Goal: Information Seeking & Learning: Learn about a topic

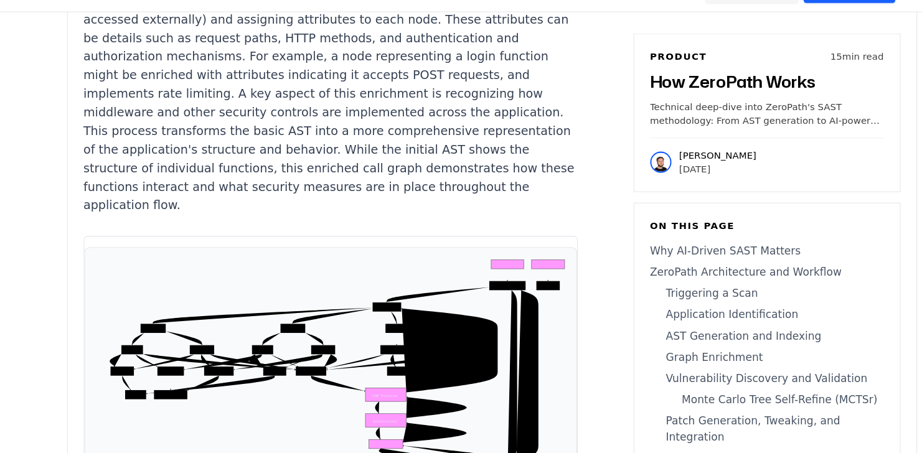
scroll to position [4695, 0]
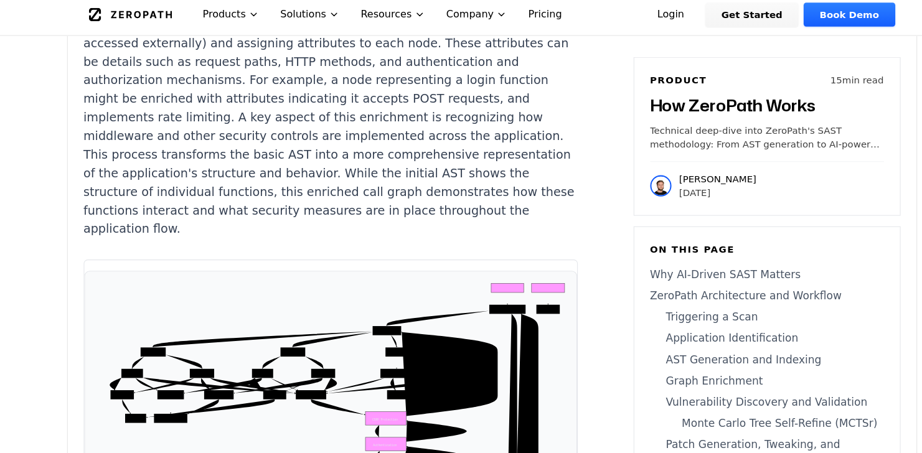
click at [368, 392] on rect at bounding box center [361, 398] width 39 height 12
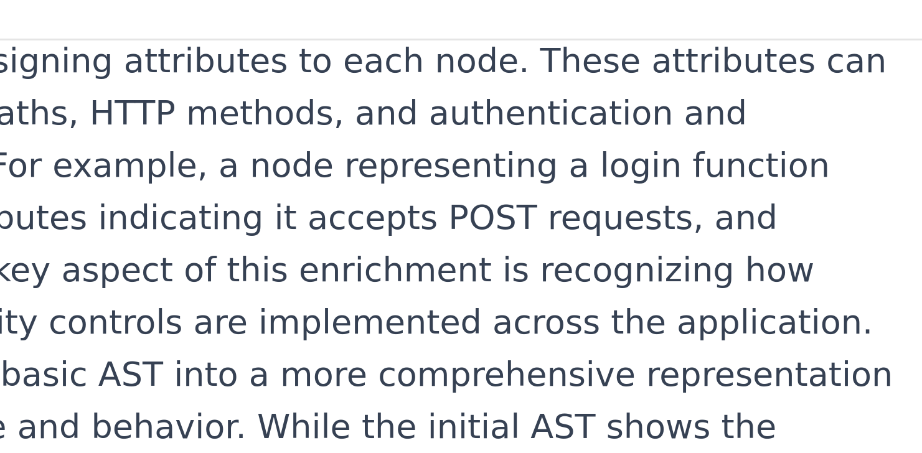
drag, startPoint x: 437, startPoint y: 100, endPoint x: 423, endPoint y: 84, distance: 20.7
click at [423, 271] on icon "Process Request Pre-process HTTPS Redirect Manage Sessions Authenticate User CS…" at bounding box center [310, 371] width 441 height 200
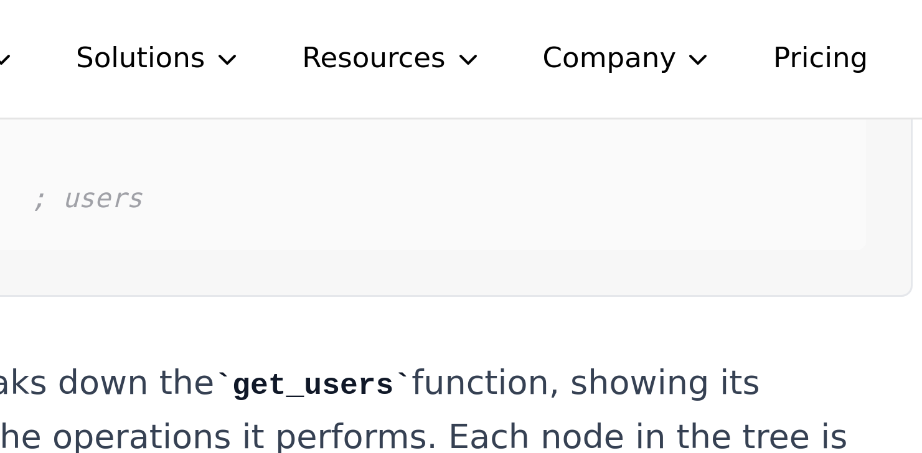
drag, startPoint x: 422, startPoint y: 169, endPoint x: 423, endPoint y: 52, distance: 117.0
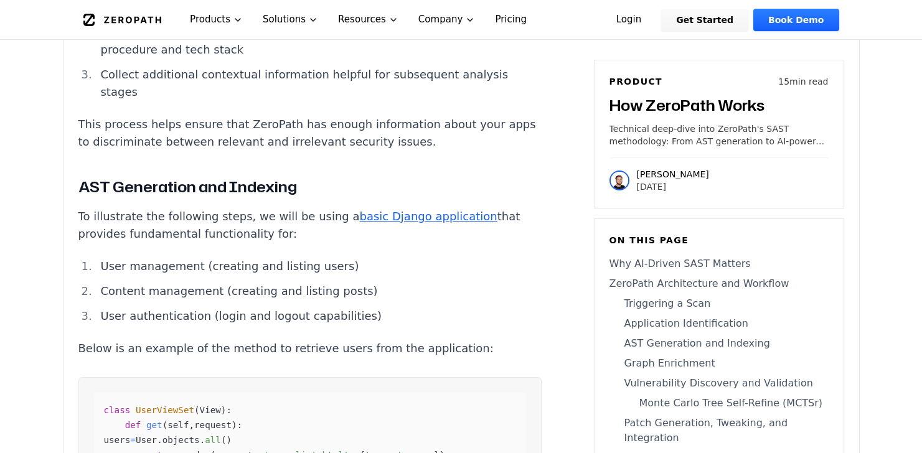
scroll to position [3148, 0]
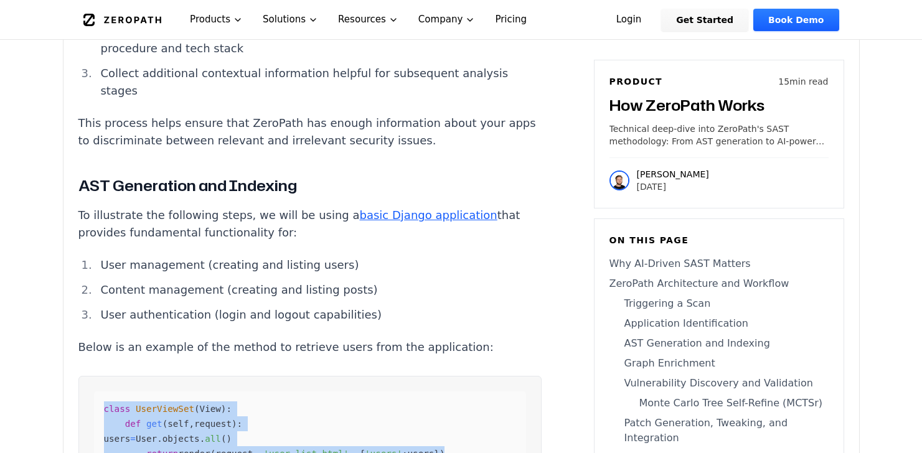
drag, startPoint x: 461, startPoint y: 297, endPoint x: 103, endPoint y: 258, distance: 359.9
click at [103, 391] on div "class UserViewSet ( View ) : def get ( self , request ) : users = User . object…" at bounding box center [310, 431] width 432 height 80
copy code "class UserViewSet ( View ) : def get ( self , request ) : users = User . object…"
click at [336, 449] on span "'user_list.html'" at bounding box center [305, 454] width 85 height 10
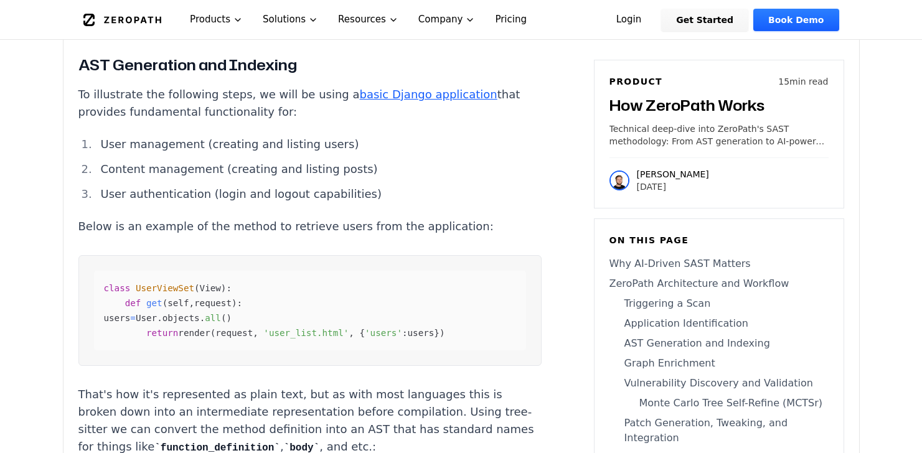
scroll to position [3282, 0]
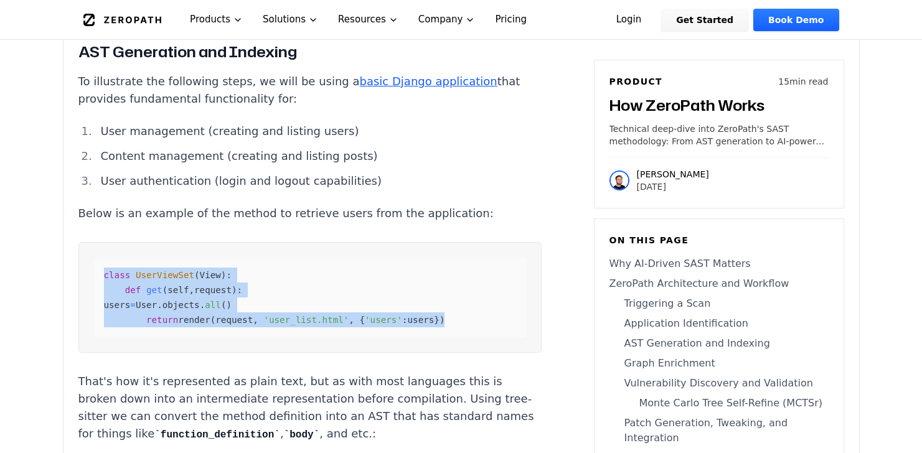
drag, startPoint x: 456, startPoint y: 161, endPoint x: 105, endPoint y: 121, distance: 353.2
click at [105, 258] on div "class UserViewSet ( View ) : def get ( self , request ) : users = User . object…" at bounding box center [310, 298] width 432 height 80
copy code "class UserViewSet ( View ) : def get ( self , request ) : users = User . object…"
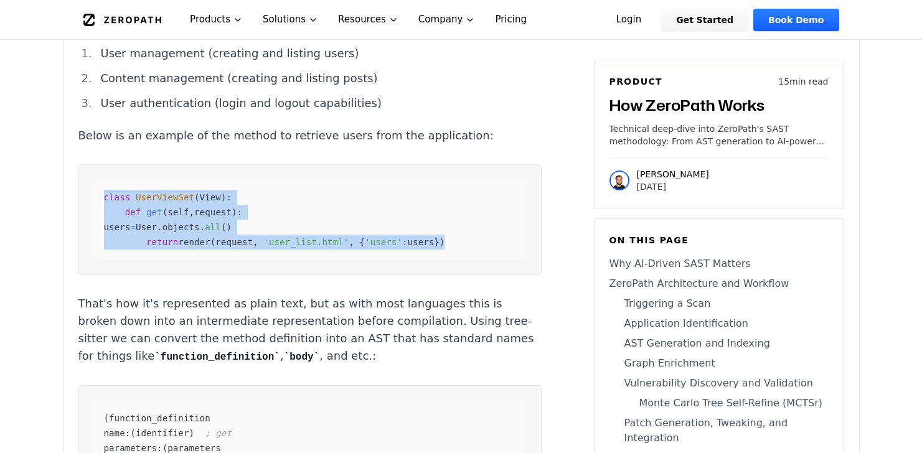
scroll to position [3349, 0]
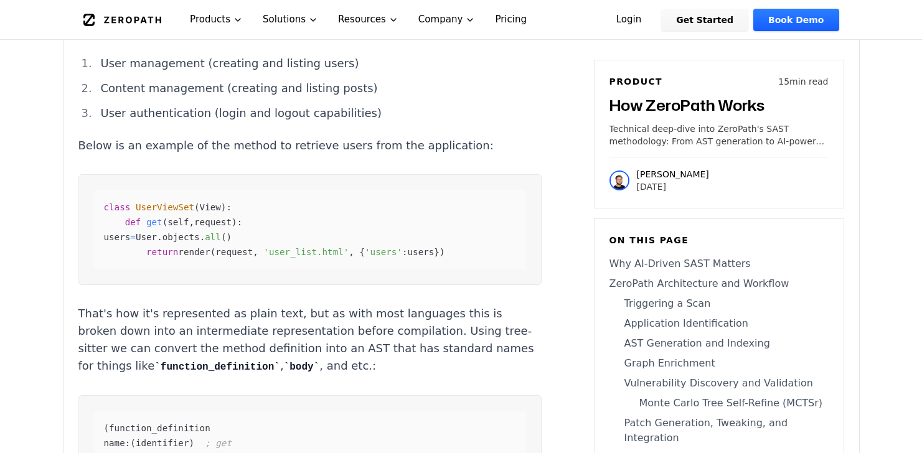
click at [421, 305] on p "That's how it's represented as plain text, but as with most languages this is b…" at bounding box center [309, 340] width 463 height 70
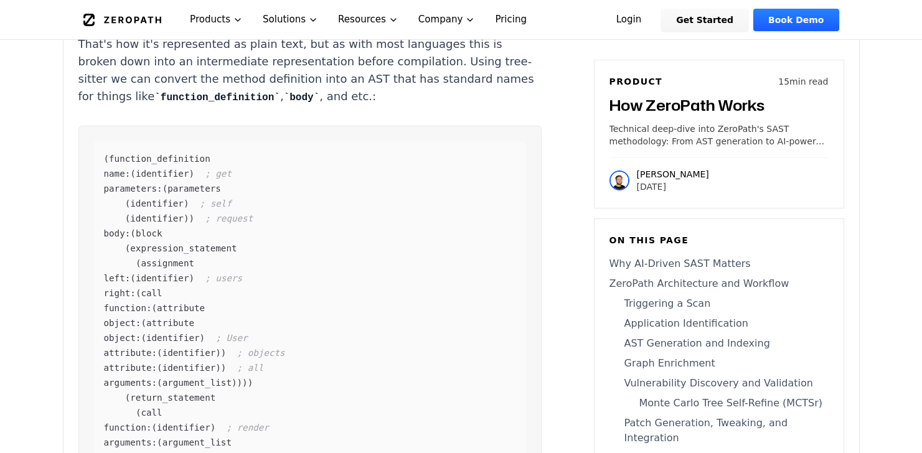
scroll to position [3620, 0]
click at [365, 366] on div "( function_definition name: ( identifier ) ; get parameters: ( parameters ( ide…" at bounding box center [310, 345] width 432 height 408
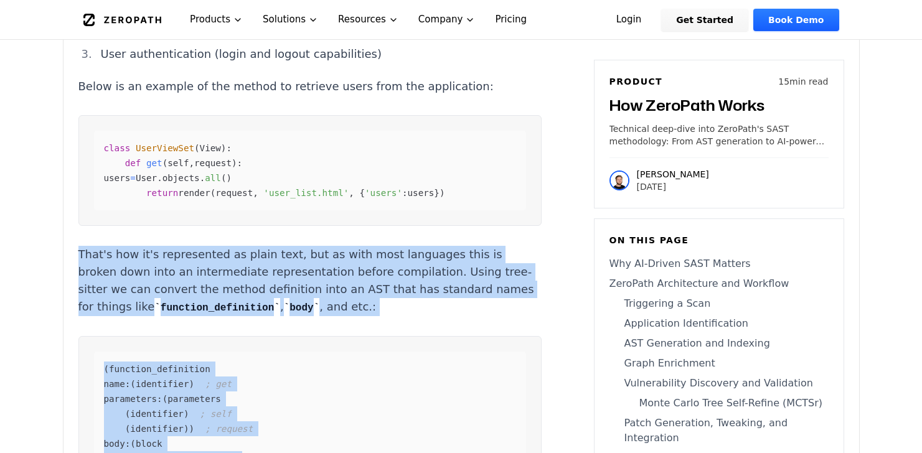
scroll to position [3258, 0]
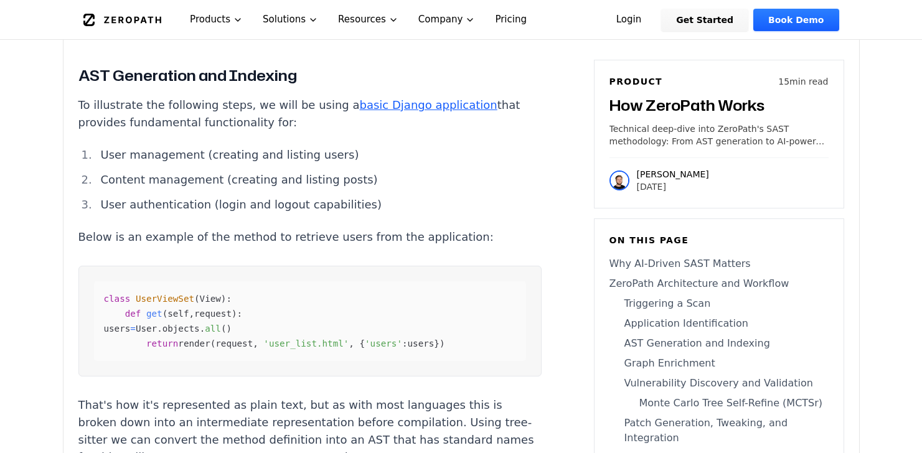
drag, startPoint x: 370, startPoint y: 373, endPoint x: 103, endPoint y: 363, distance: 266.5
copy code "( function_definition name: ( identifier ) ; get parameters: ( parameters ( ide…"
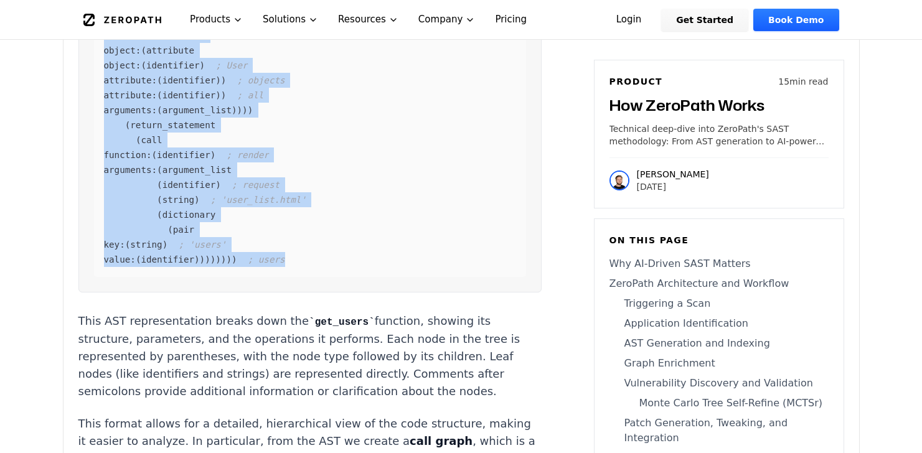
scroll to position [3877, 0]
